Goal: Check status: Check status

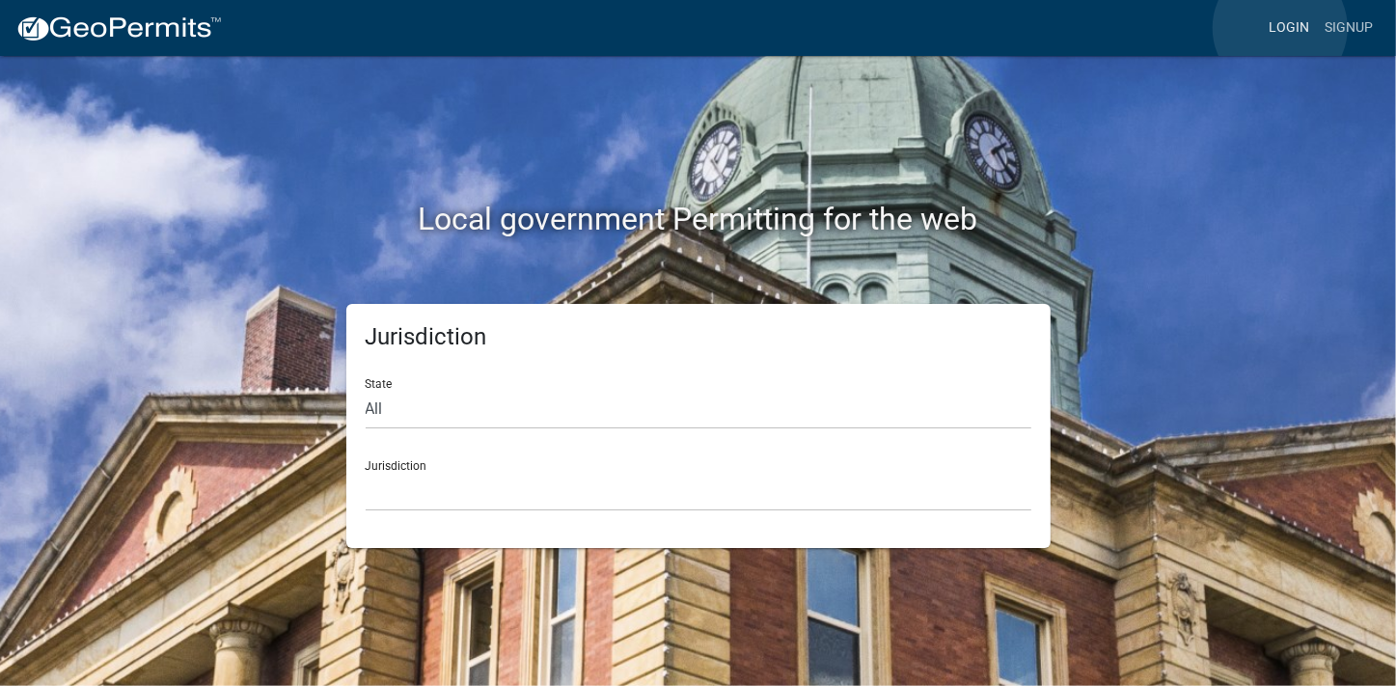
click at [1281, 28] on link "Login" at bounding box center [1289, 28] width 56 height 37
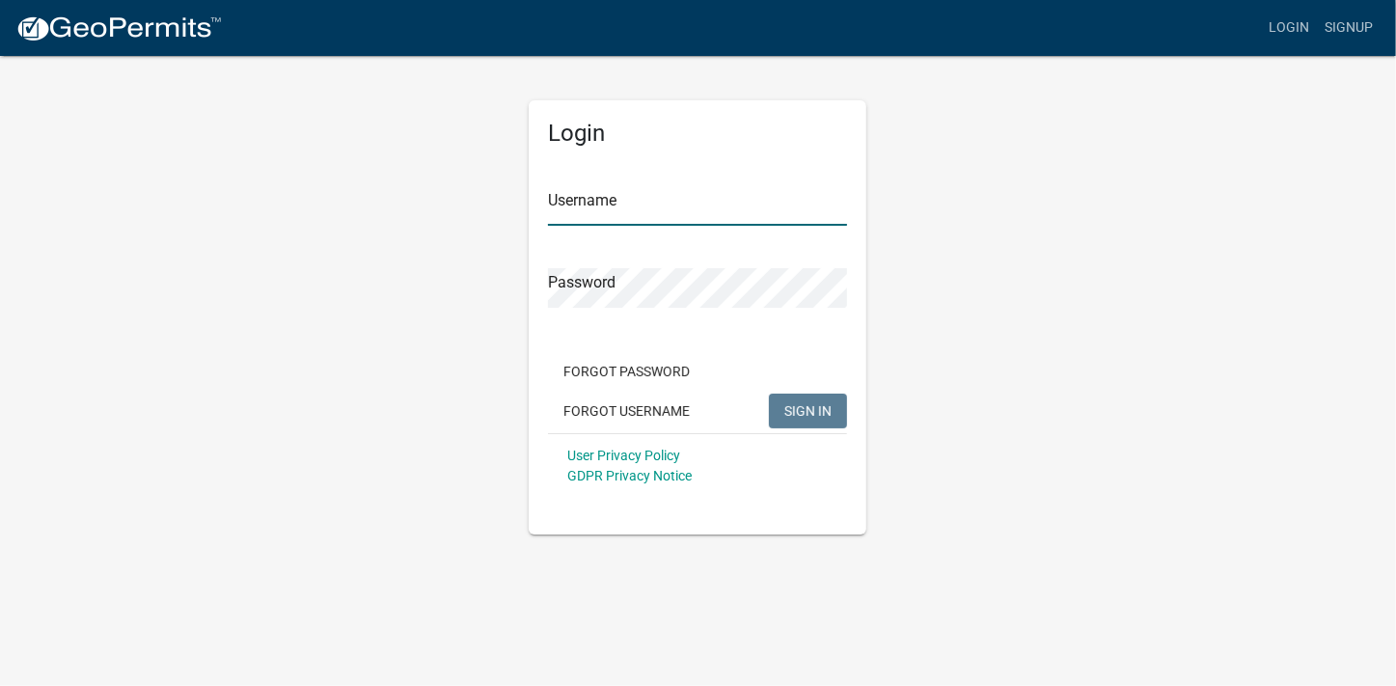
type input "[PERSON_NAME][EMAIL_ADDRESS][PERSON_NAME][DOMAIN_NAME]"
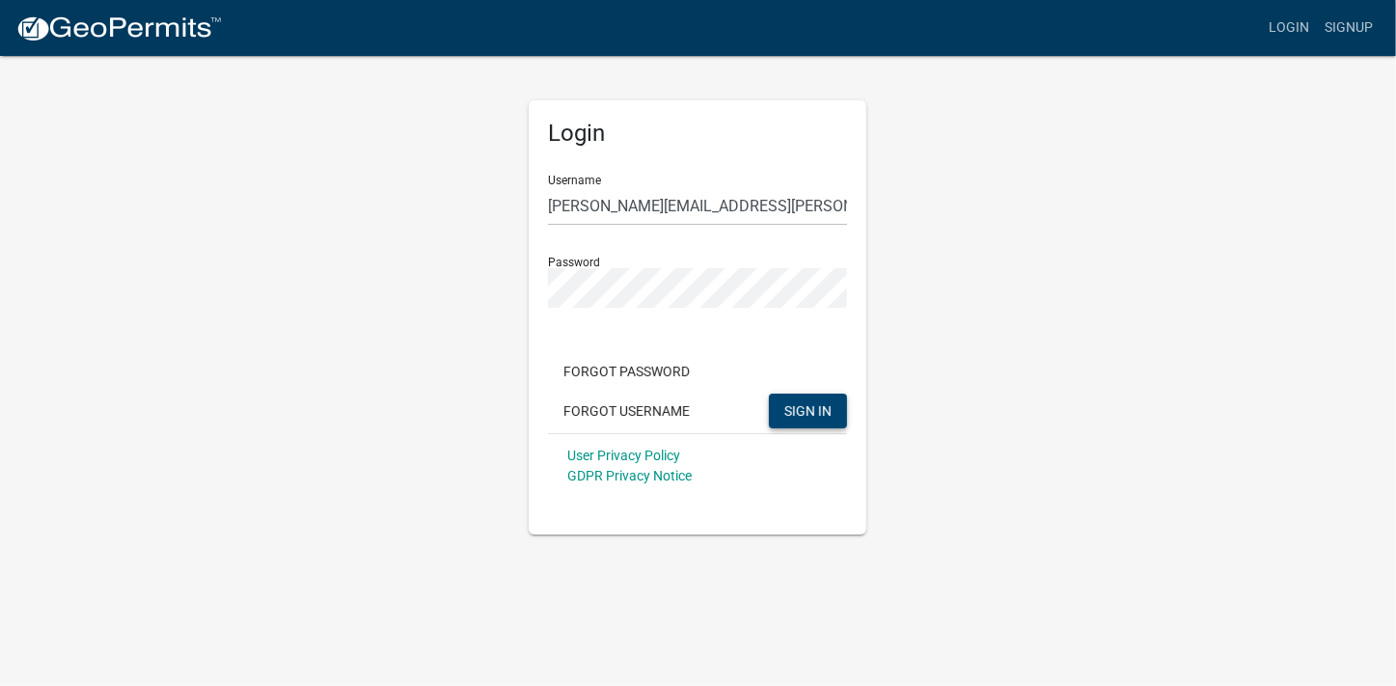
click at [816, 414] on span "SIGN IN" at bounding box center [808, 409] width 47 height 15
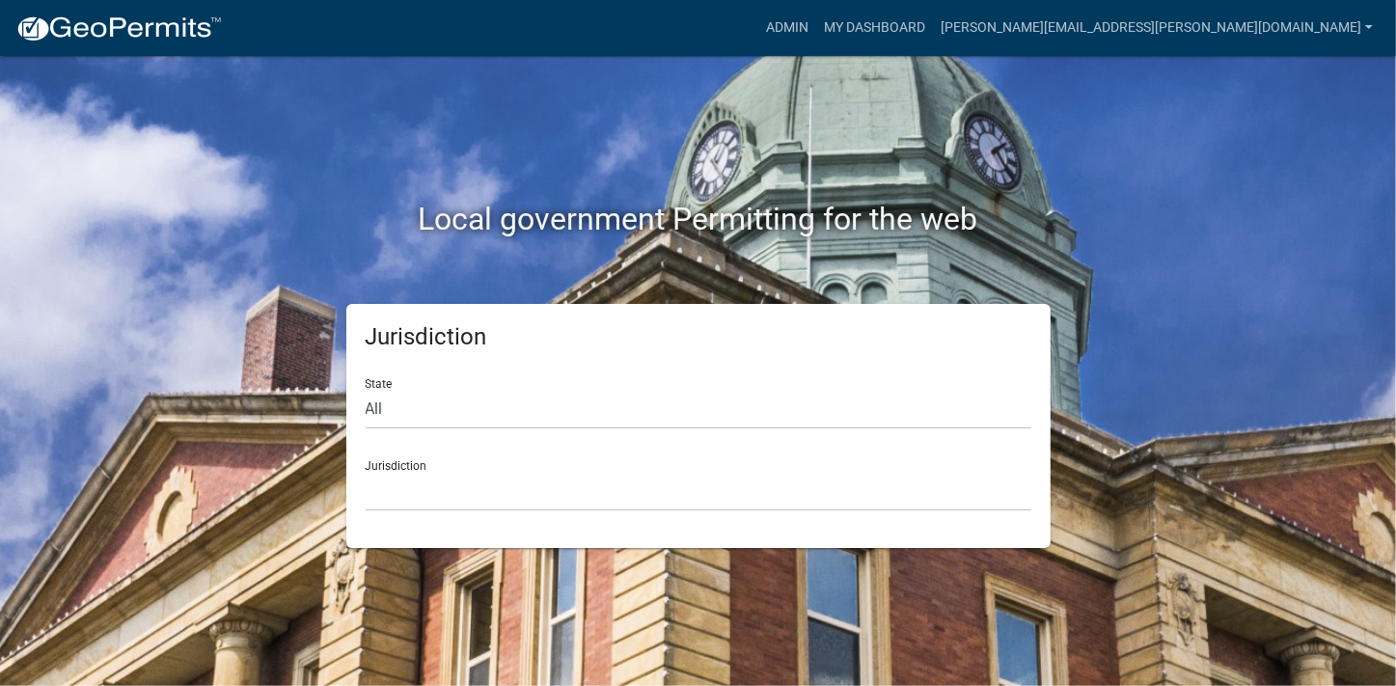
click at [1167, 225] on h2 "Local government Permitting for the web" at bounding box center [698, 219] width 1071 height 37
click at [816, 29] on link "Admin" at bounding box center [788, 28] width 58 height 37
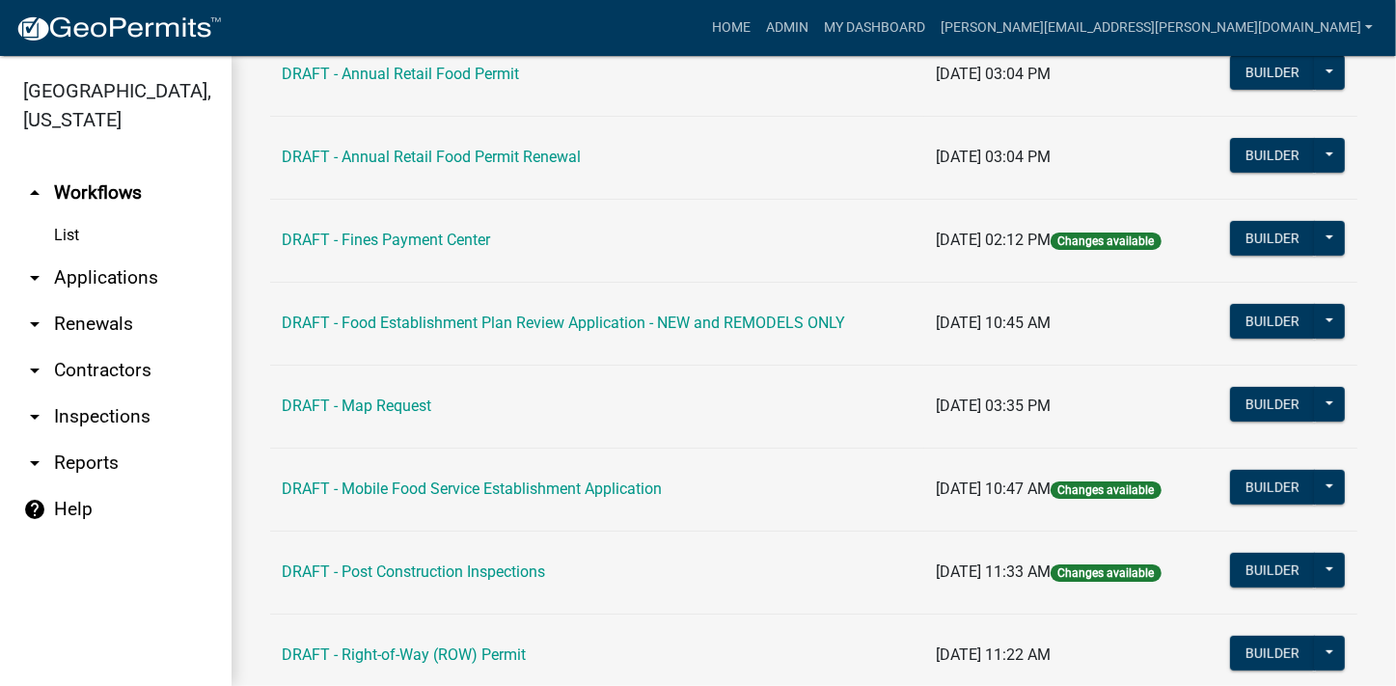
scroll to position [1834, 0]
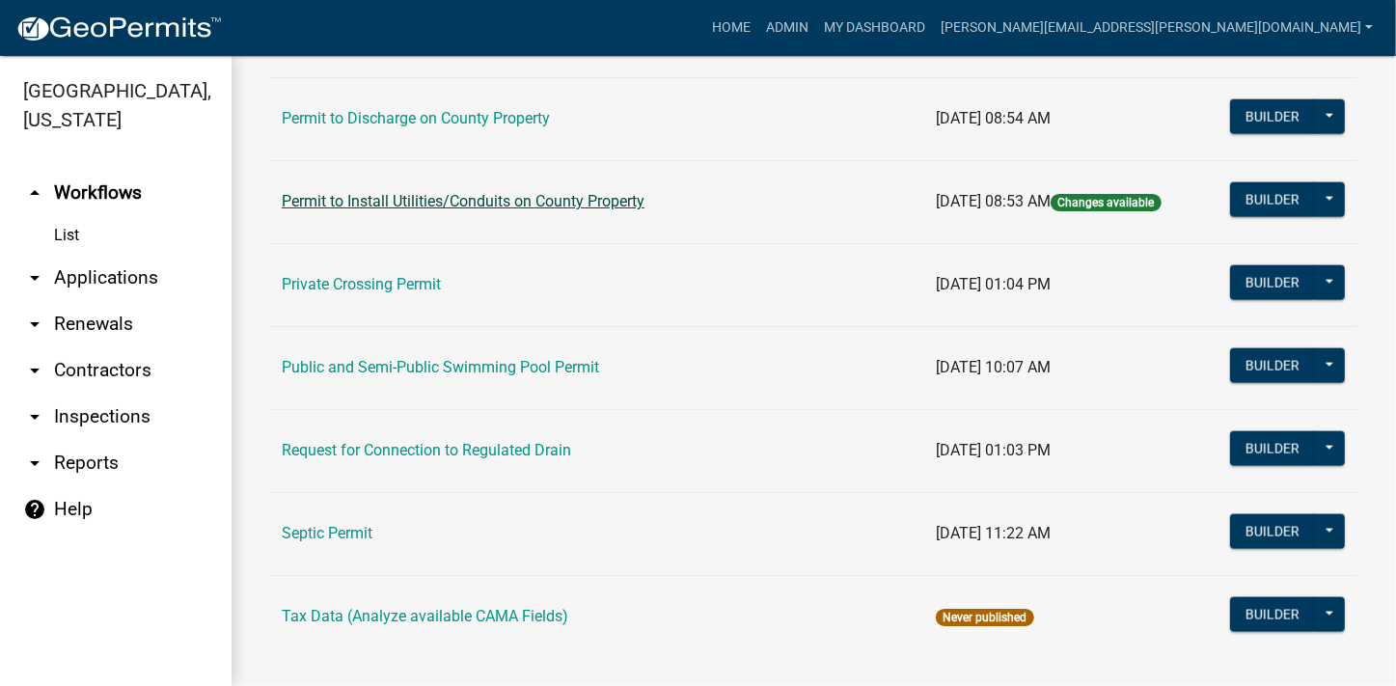
click at [547, 198] on link "Permit to Install Utilities/Conduits on County Property" at bounding box center [463, 201] width 363 height 18
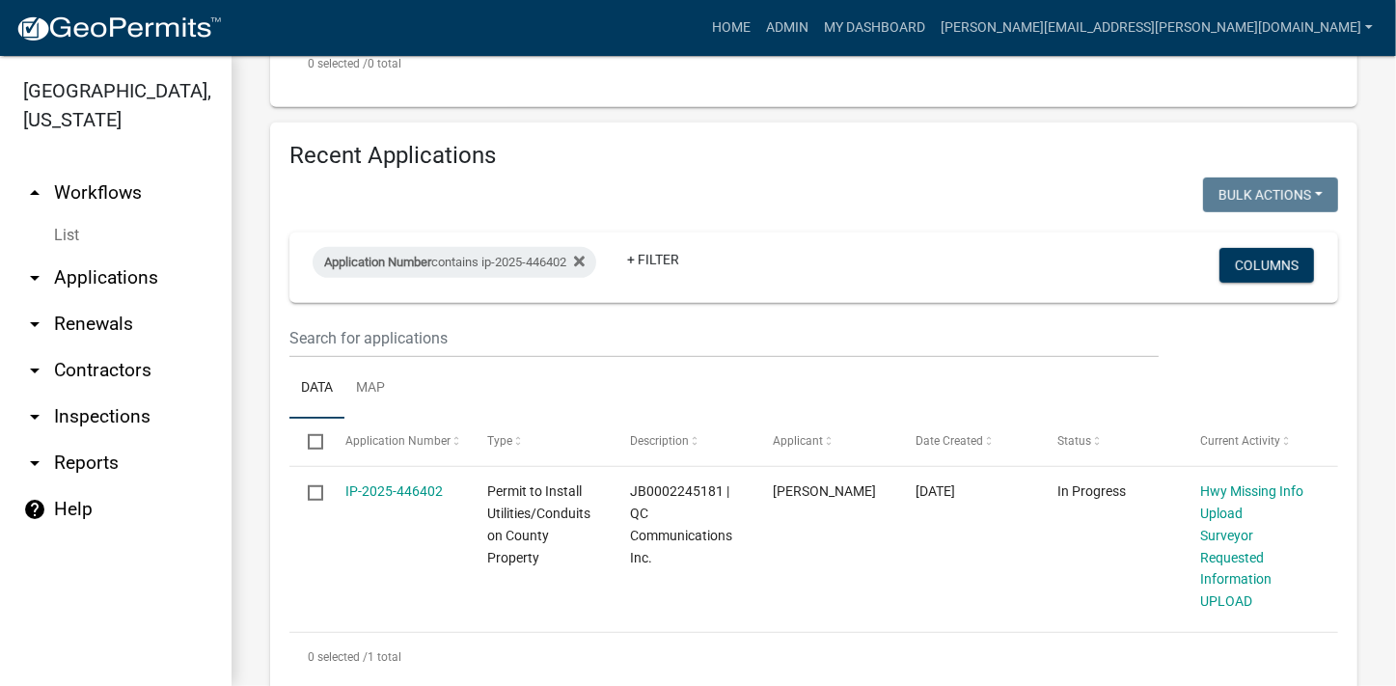
scroll to position [771, 0]
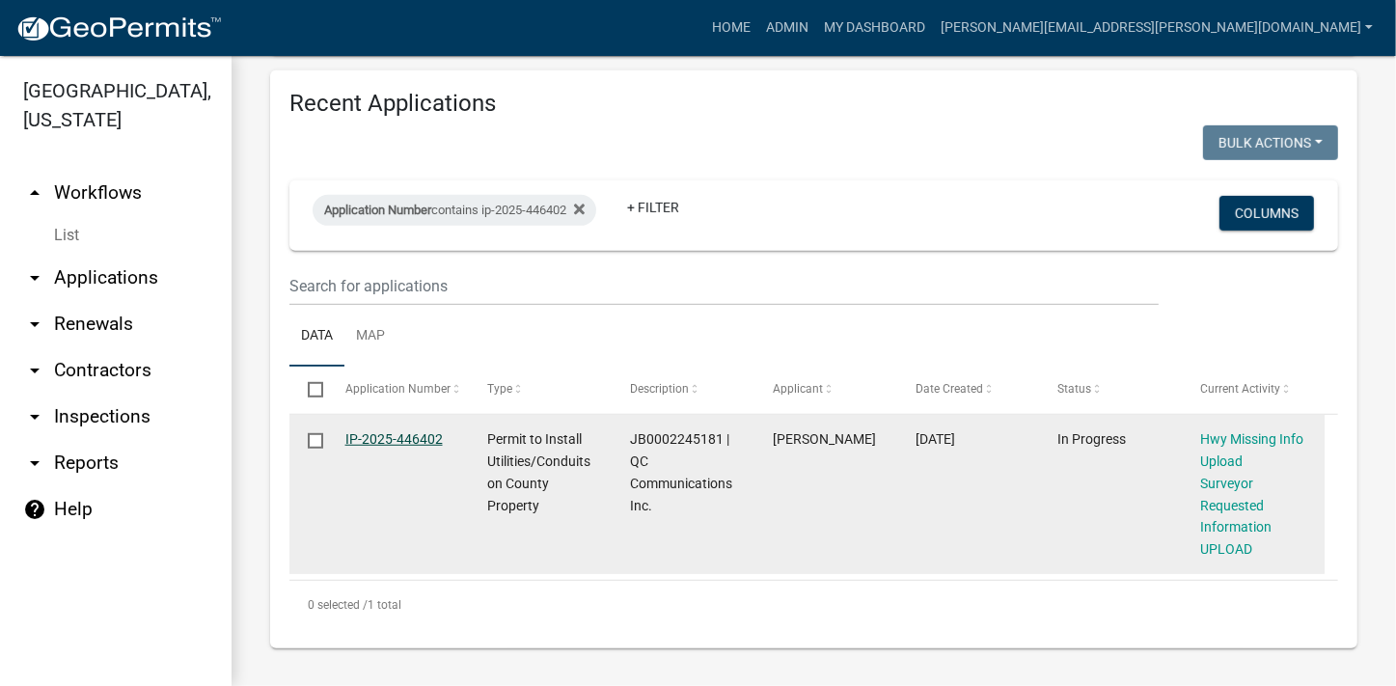
click at [411, 437] on link "IP-2025-446402" at bounding box center [394, 438] width 97 height 15
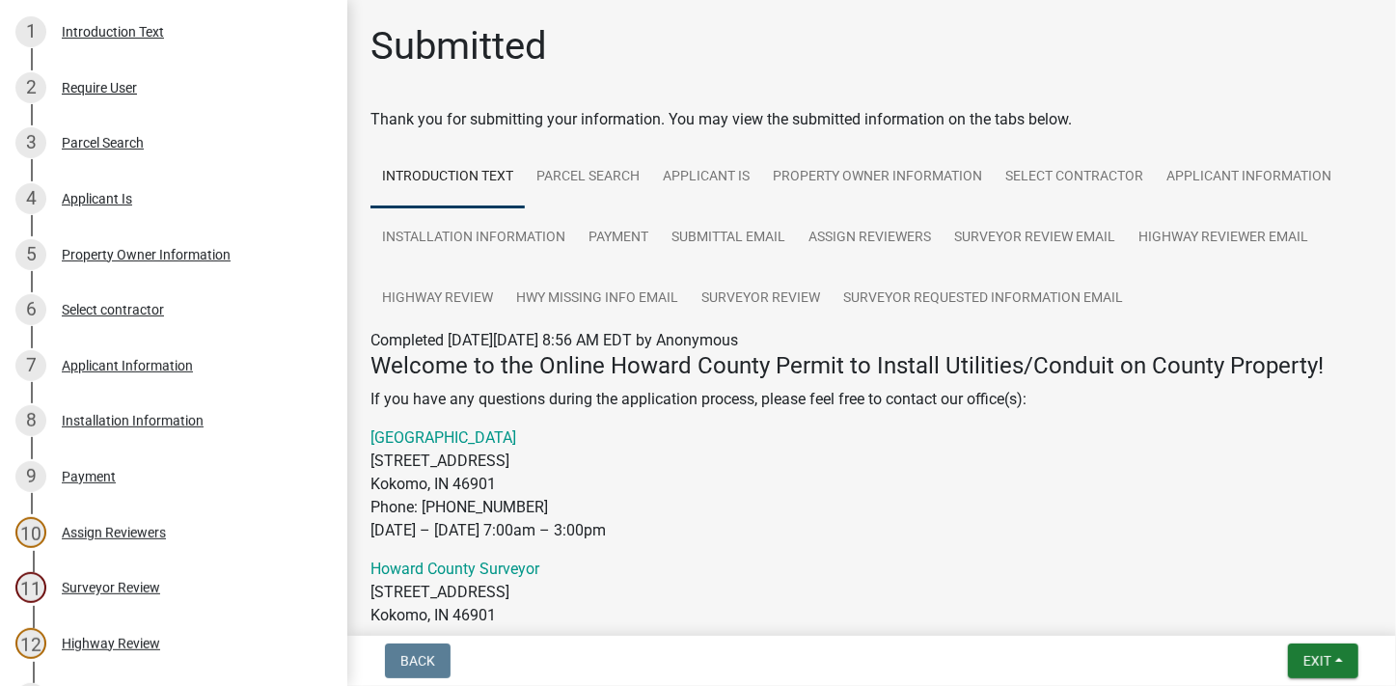
scroll to position [403, 0]
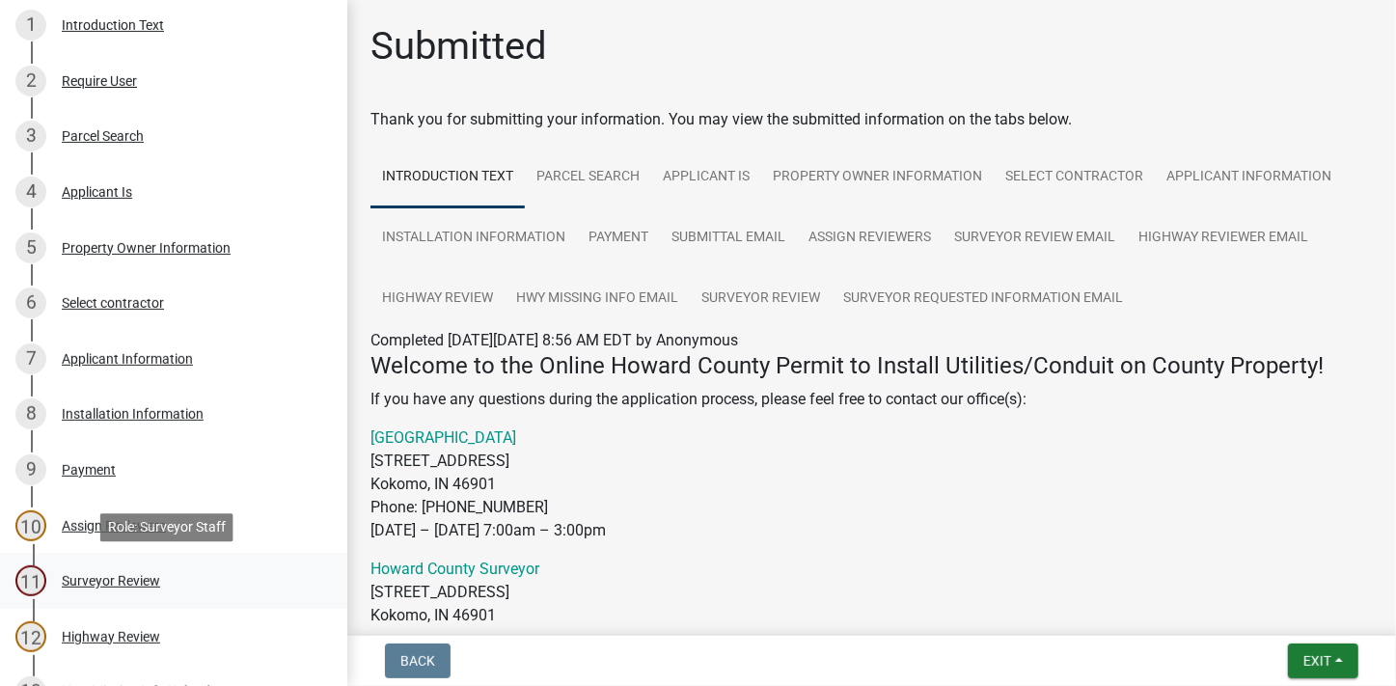
click at [127, 579] on div "Surveyor Review" at bounding box center [111, 581] width 98 height 14
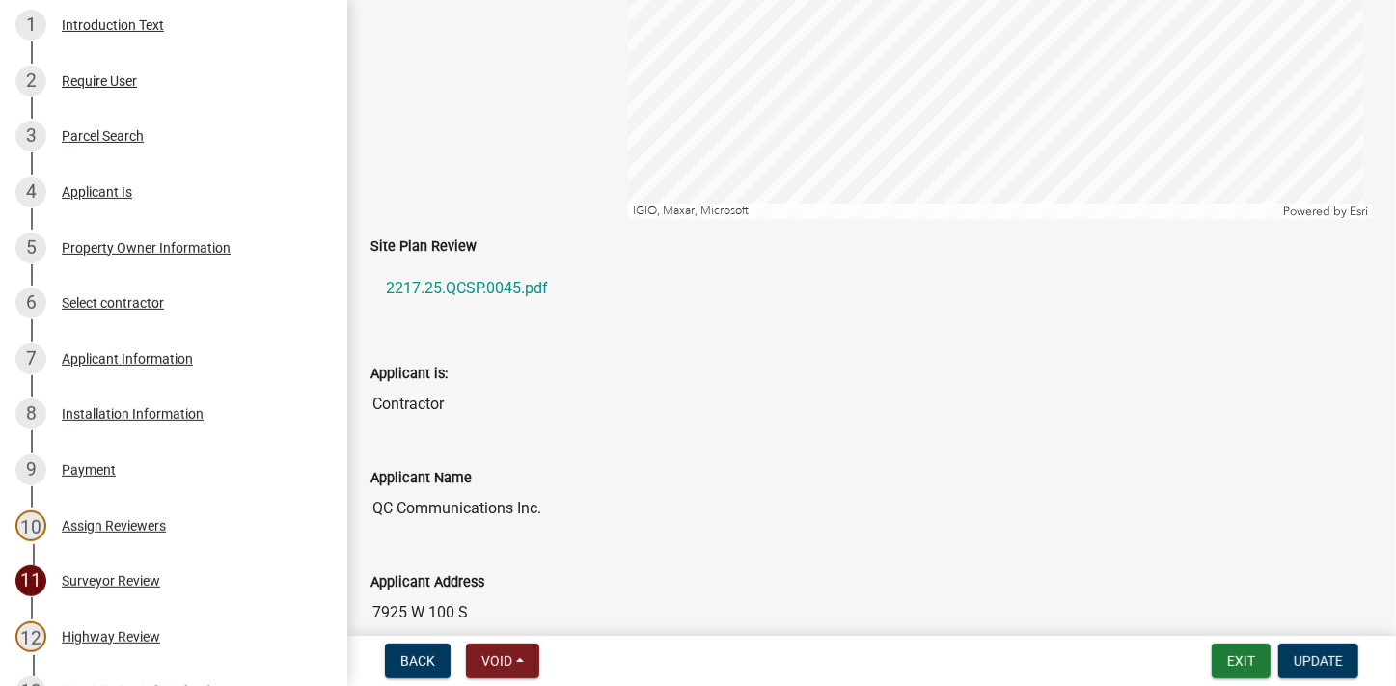
scroll to position [505, 0]
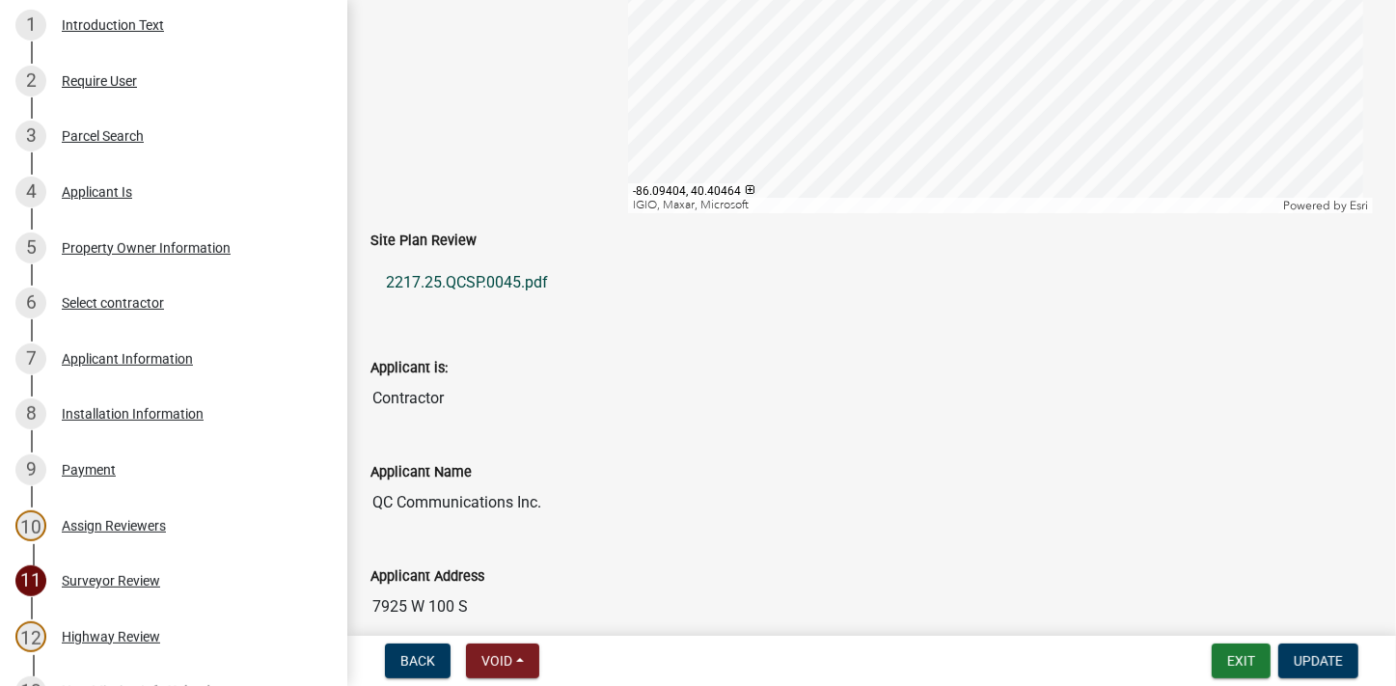
click at [495, 280] on link "2217.25.QCSP.0045.pdf" at bounding box center [872, 283] width 1003 height 46
click at [1247, 662] on button "Exit" at bounding box center [1241, 661] width 59 height 35
